Goal: Task Accomplishment & Management: Manage account settings

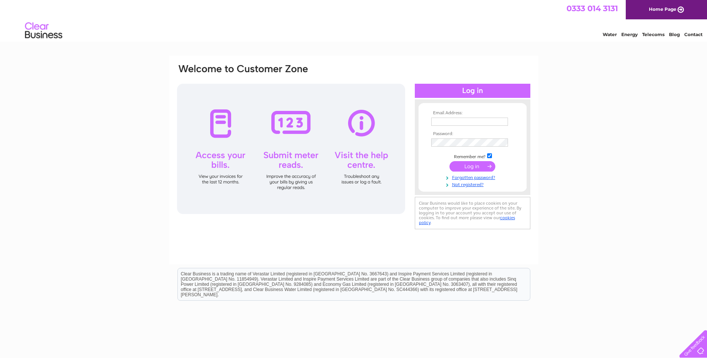
type input "alastair.stewart@gillespieandanderson.co.uk"
click at [473, 168] on input "submit" at bounding box center [472, 166] width 46 height 10
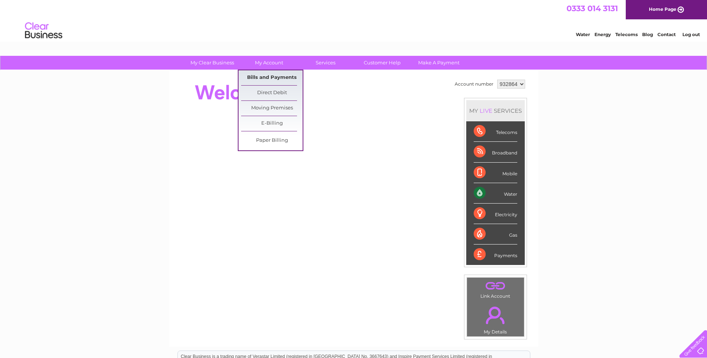
click at [282, 80] on link "Bills and Payments" at bounding box center [271, 77] width 61 height 15
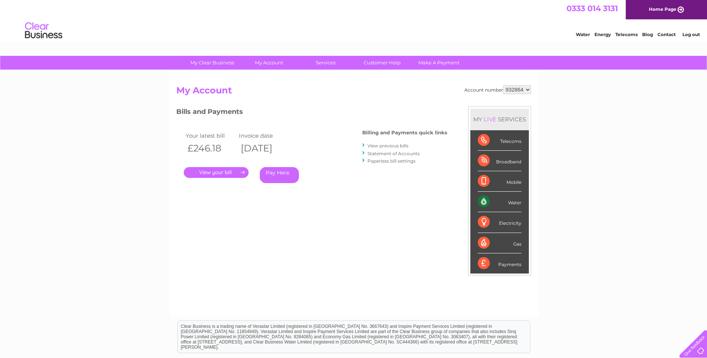
click at [229, 174] on link "." at bounding box center [216, 172] width 65 height 11
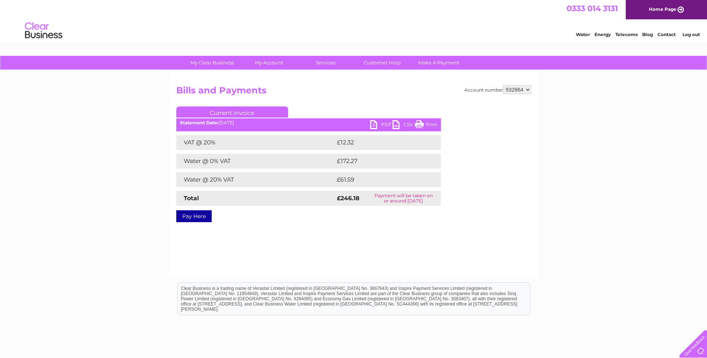
click at [380, 124] on link "PDF" at bounding box center [381, 125] width 22 height 11
